Goal: Find specific page/section: Find specific page/section

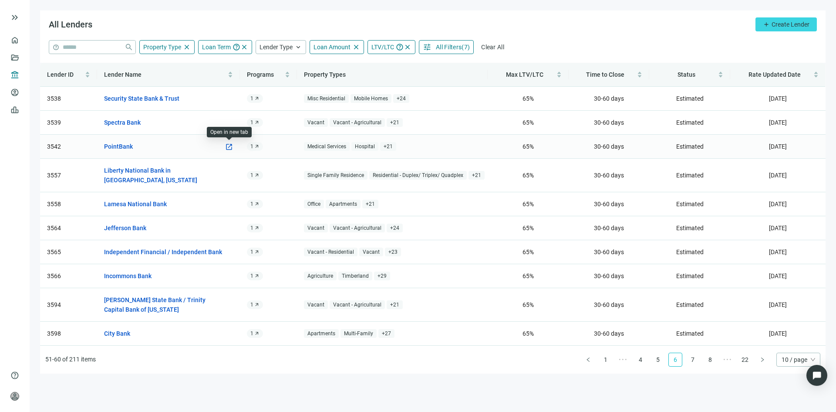
click at [229, 145] on span "open_in_new" at bounding box center [229, 147] width 8 height 8
